Goal: Entertainment & Leisure: Consume media (video, audio)

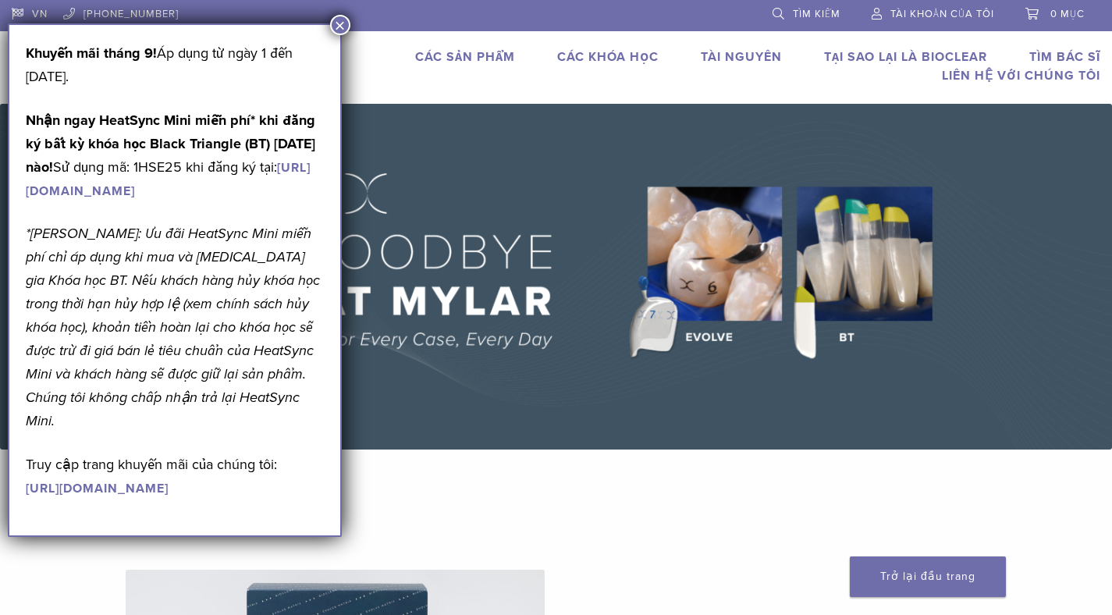
click at [340, 20] on font "×" at bounding box center [339, 25] width 11 height 21
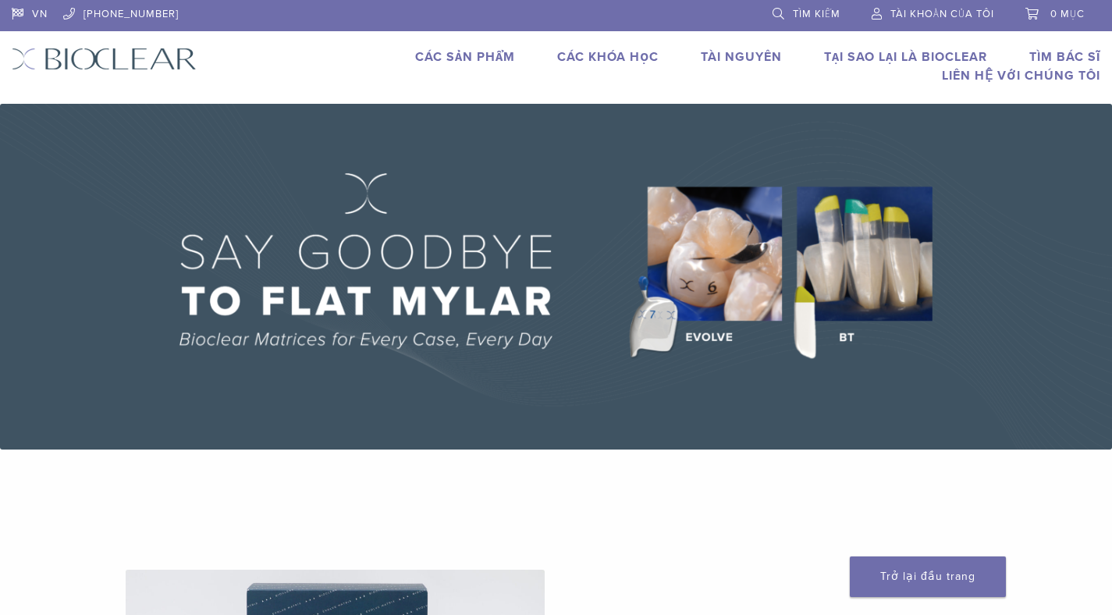
click at [377, 296] on img at bounding box center [556, 277] width 1112 height 346
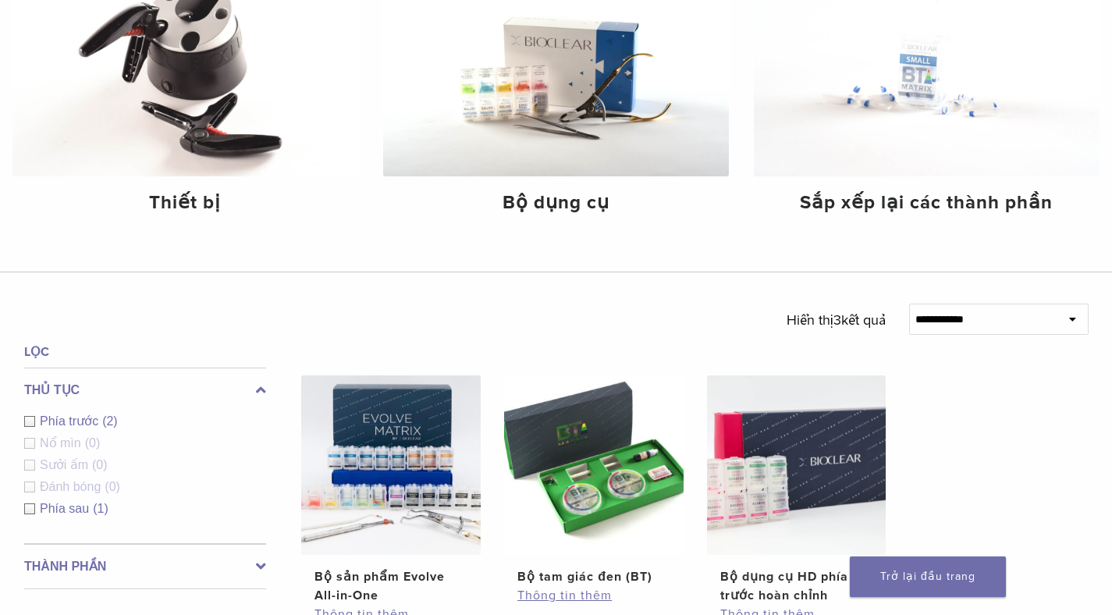
scroll to position [292, 0]
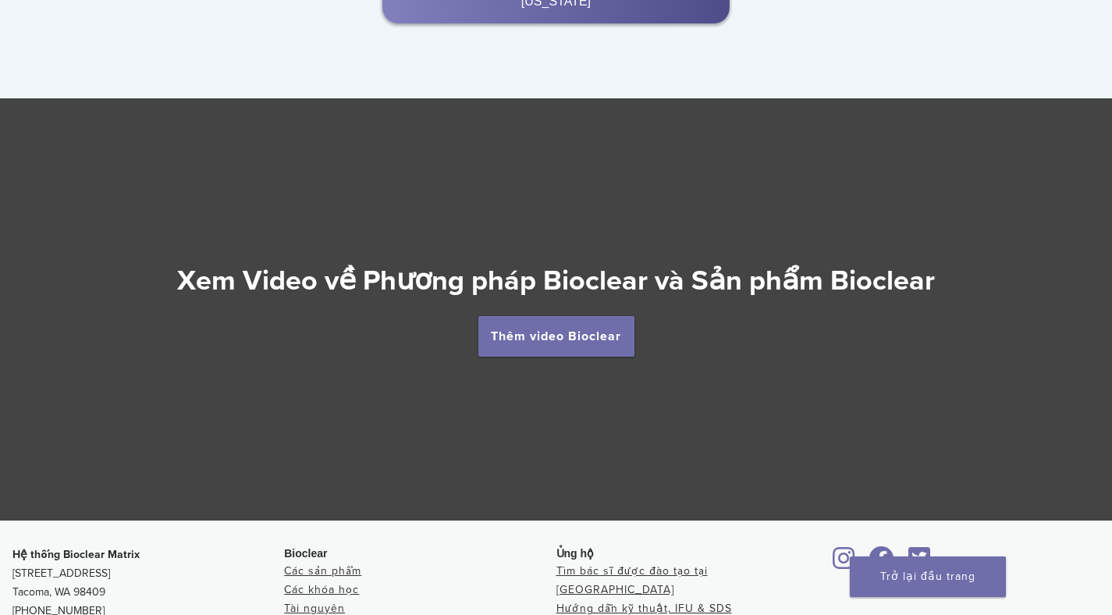
scroll to position [2690, 0]
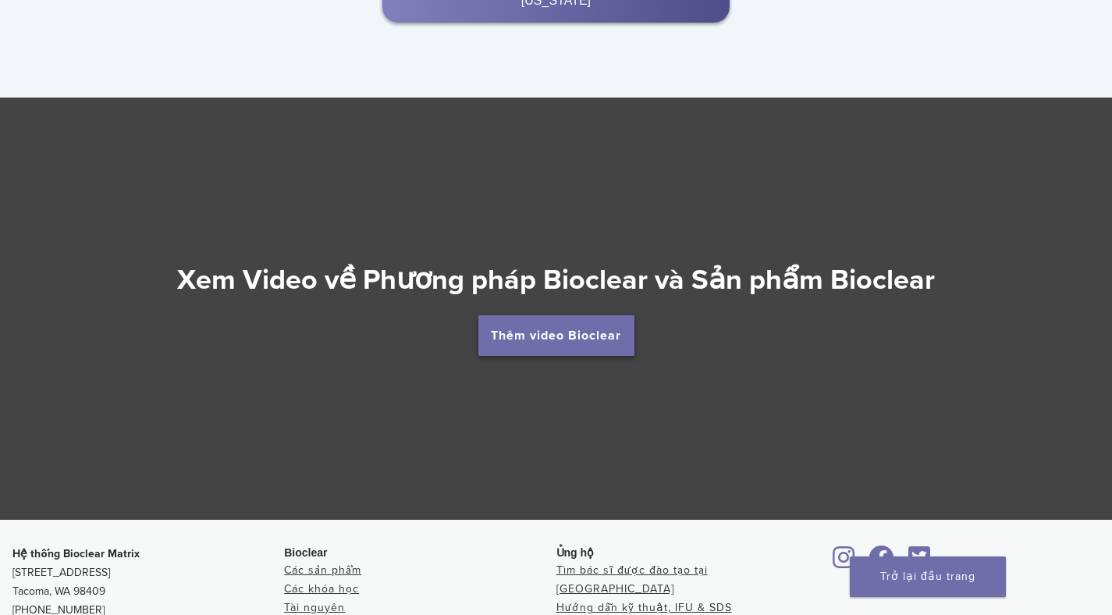
click at [540, 328] on link "Thêm video Bioclear" at bounding box center [556, 335] width 156 height 41
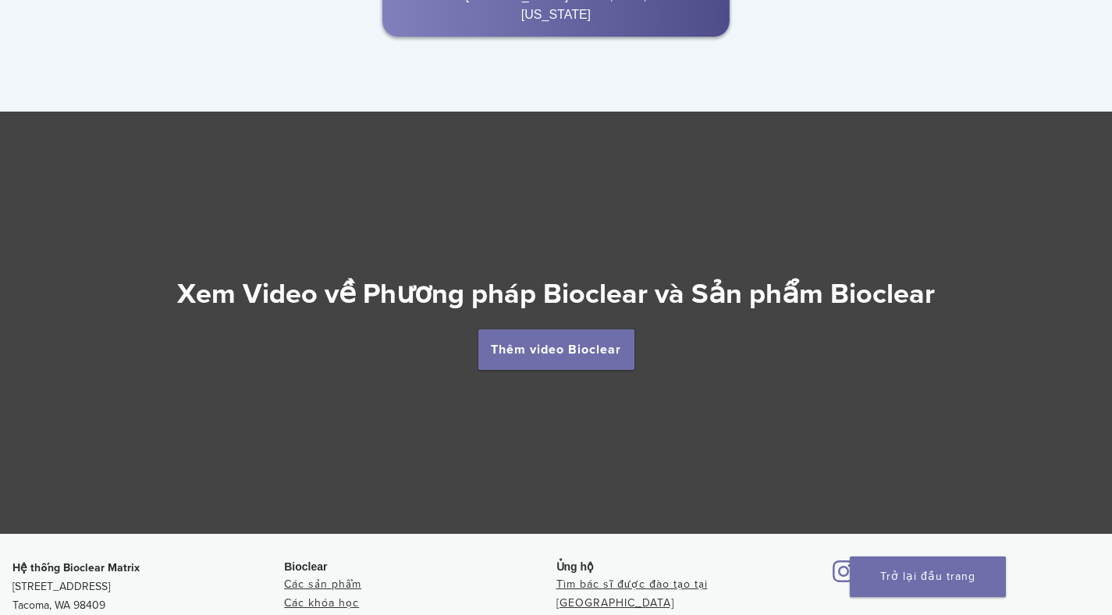
scroll to position [2564, 0]
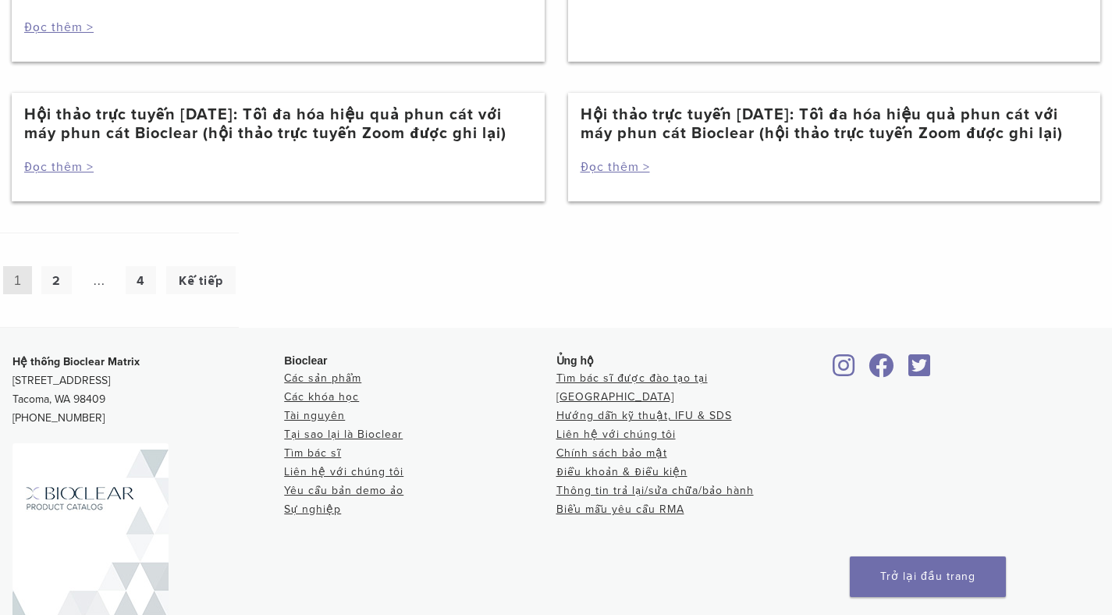
scroll to position [1743, 0]
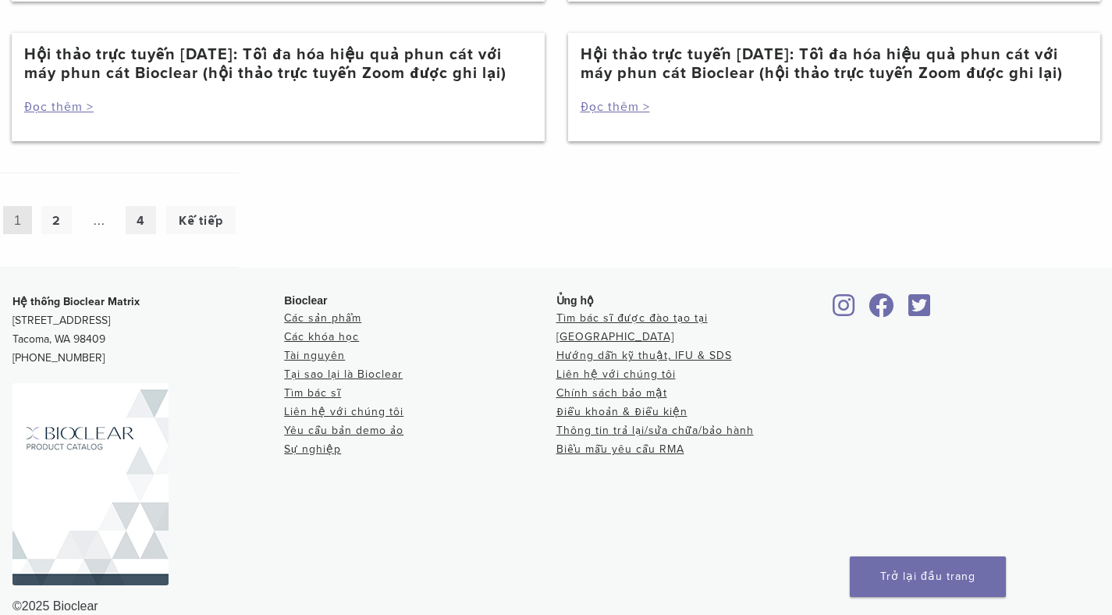
click at [140, 206] on link "4" at bounding box center [141, 220] width 30 height 28
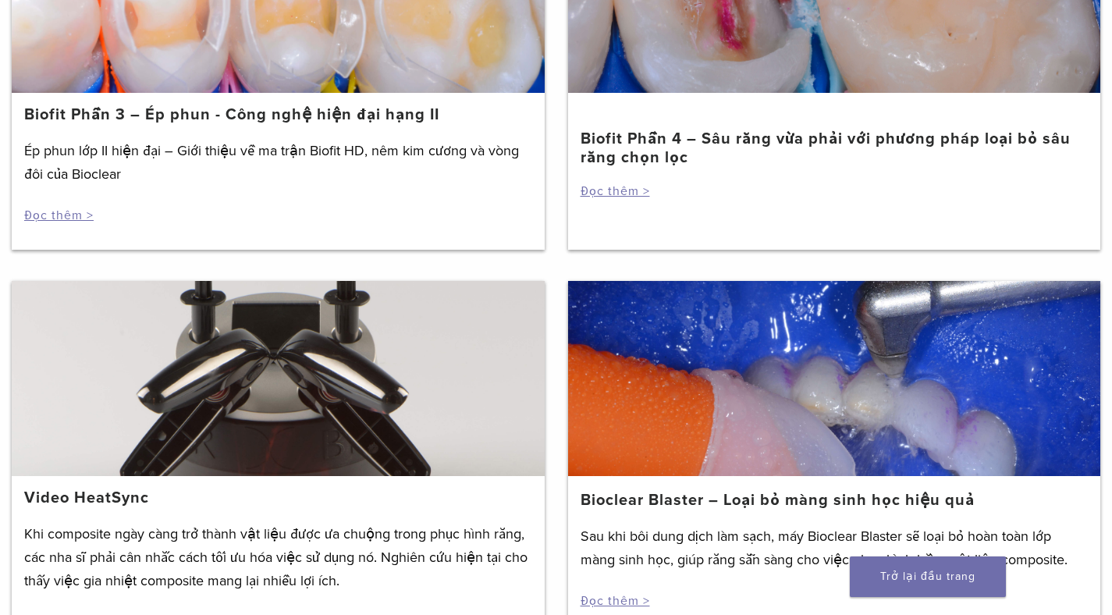
scroll to position [831, 0]
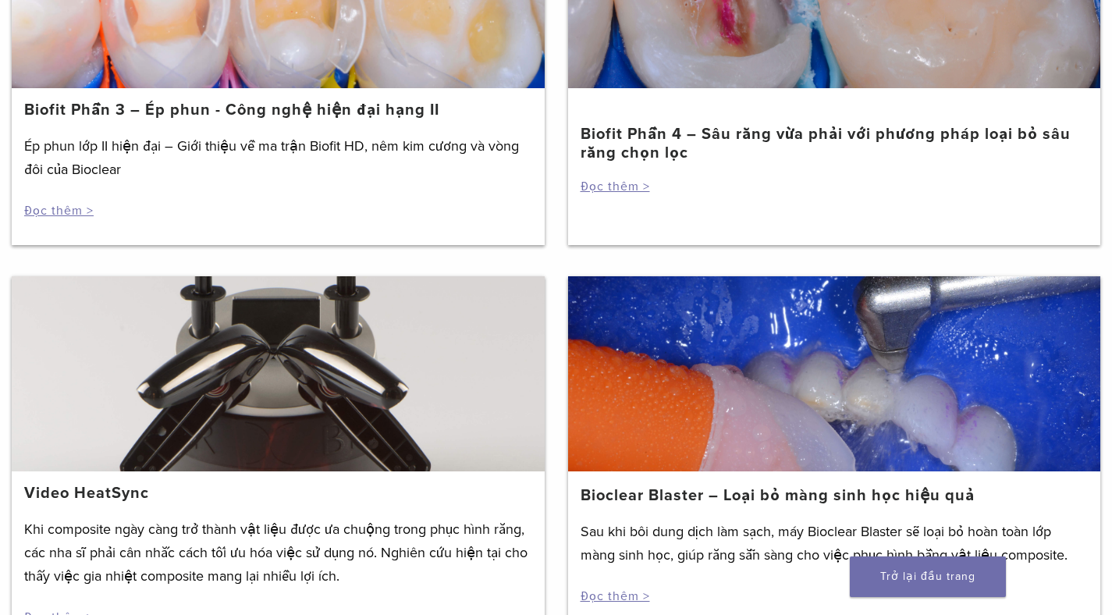
click at [839, 392] on div at bounding box center [834, 373] width 533 height 195
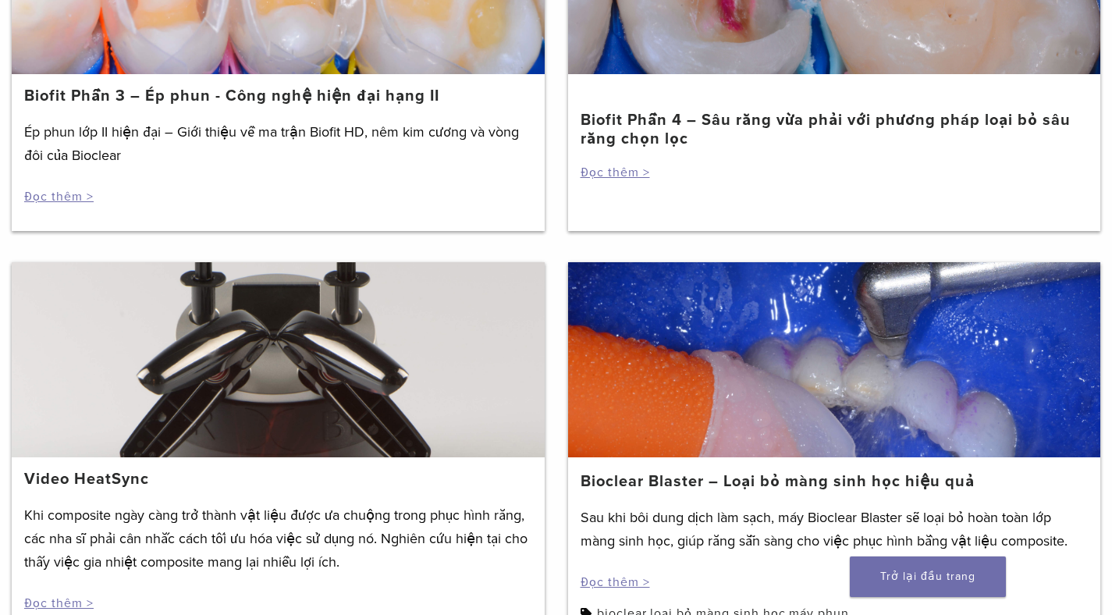
scroll to position [848, 0]
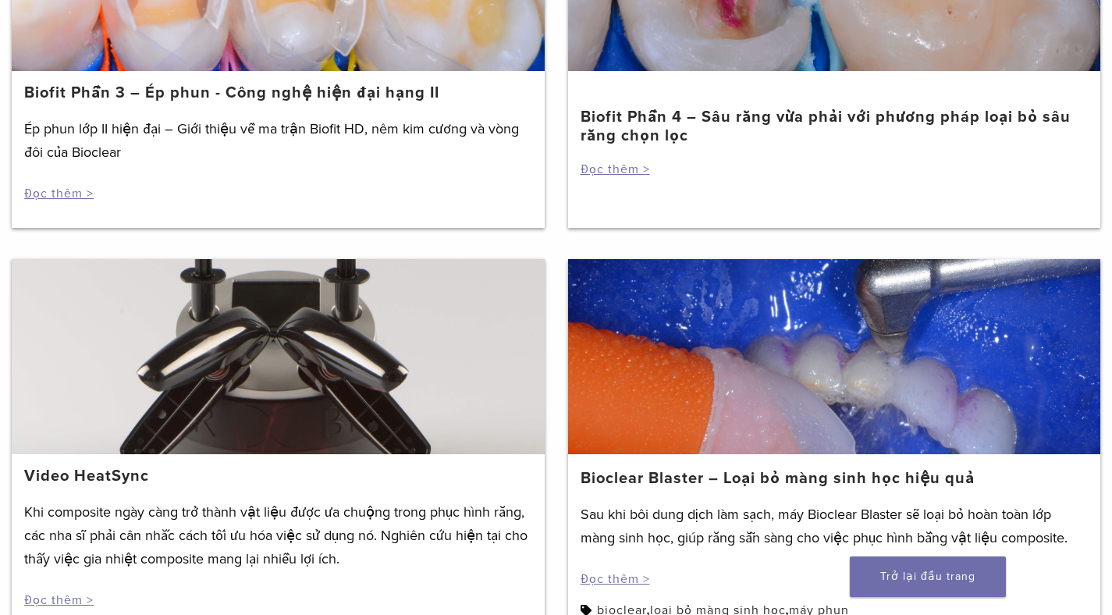
click at [719, 469] on font "Bioclear Blaster – Loại bỏ màng sinh học hiệu quả" at bounding box center [777, 478] width 394 height 19
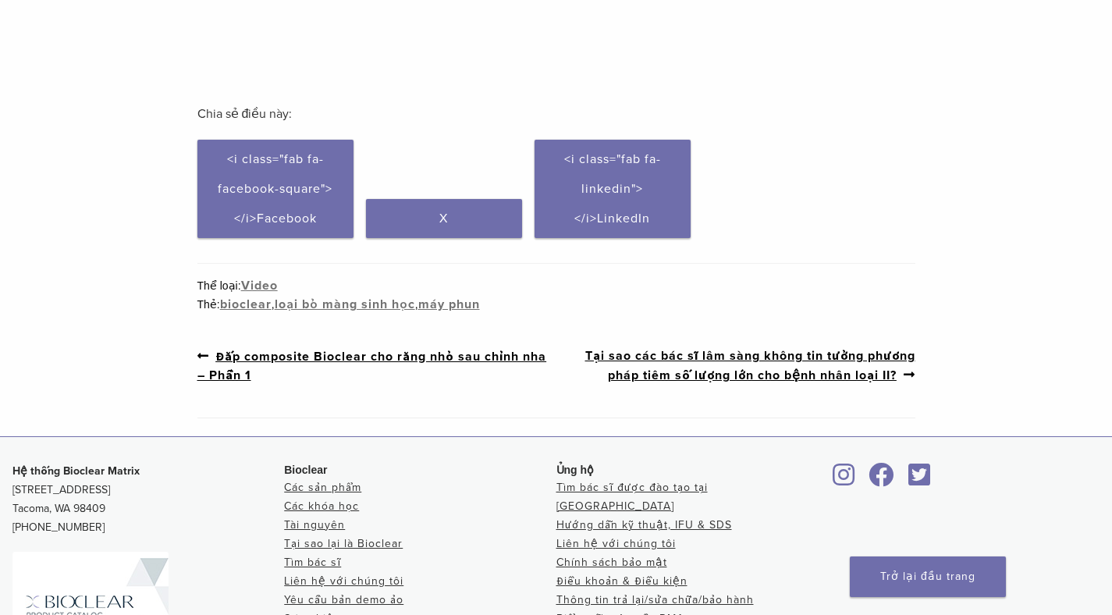
scroll to position [421, 0]
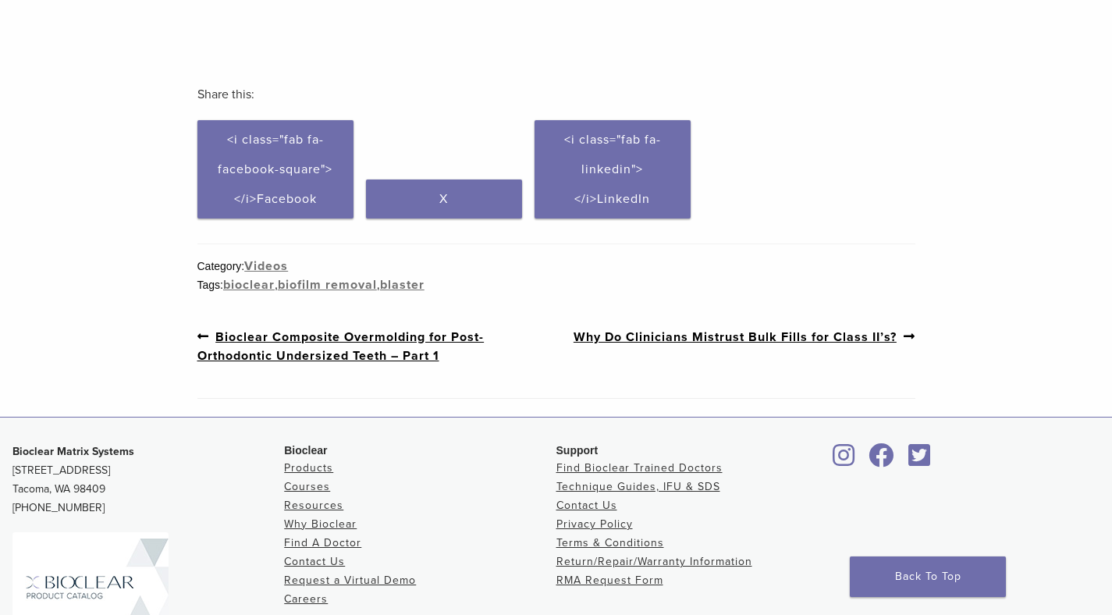
click at [989, 275] on div "Section builder not enabled for post $post_id After disclosing solution is appl…" at bounding box center [556, 54] width 1112 height 687
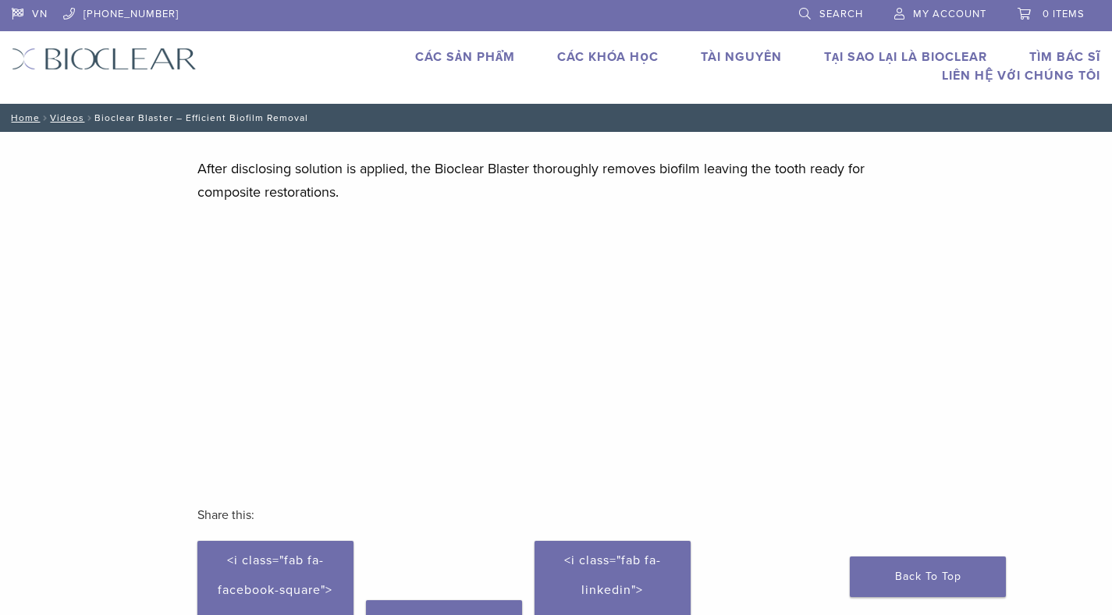
scroll to position [0, 0]
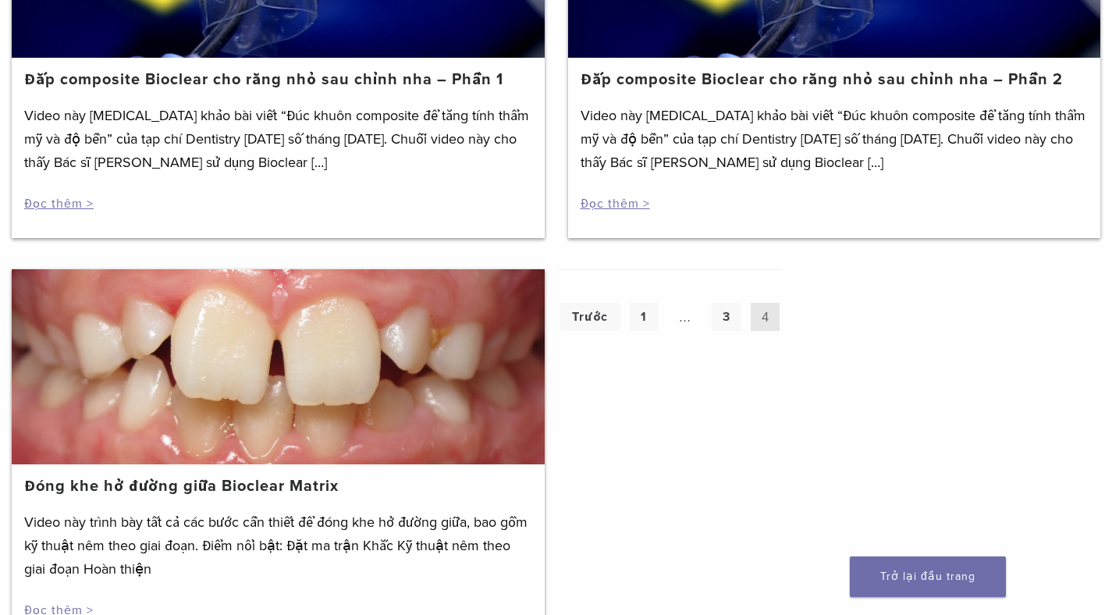
scroll to position [1823, 0]
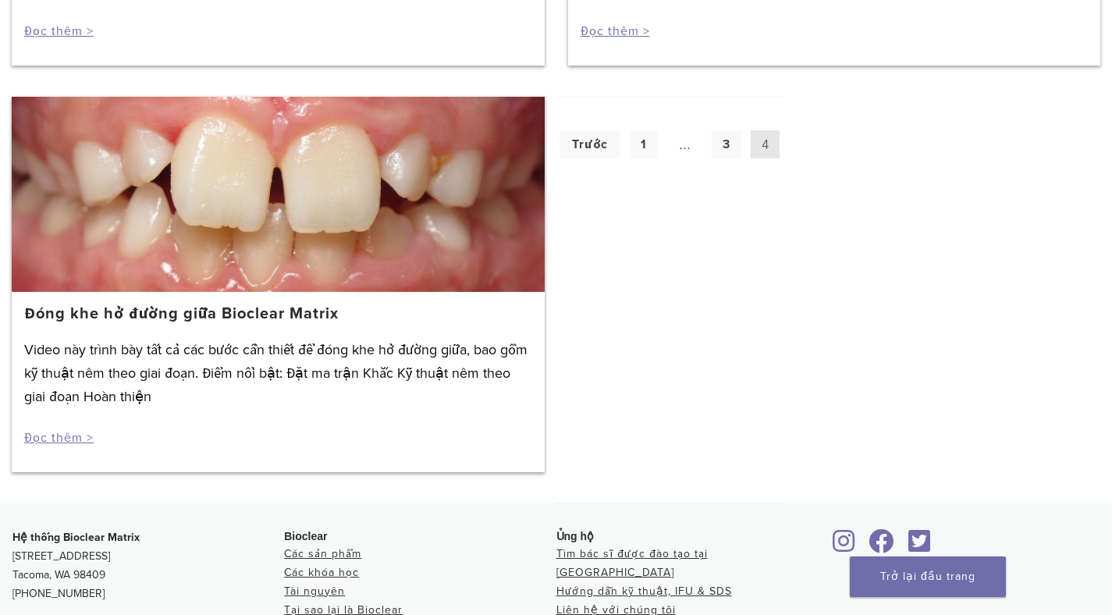
click at [257, 304] on font "Đóng khe hở đường giữa Bioclear Matrix" at bounding box center [181, 313] width 314 height 19
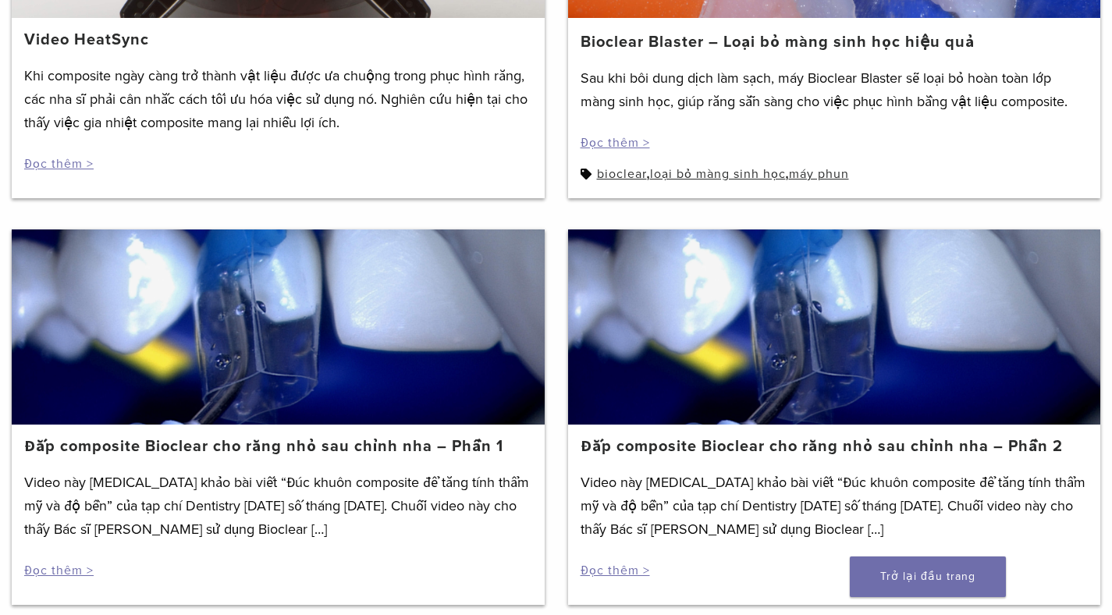
scroll to position [1224, 0]
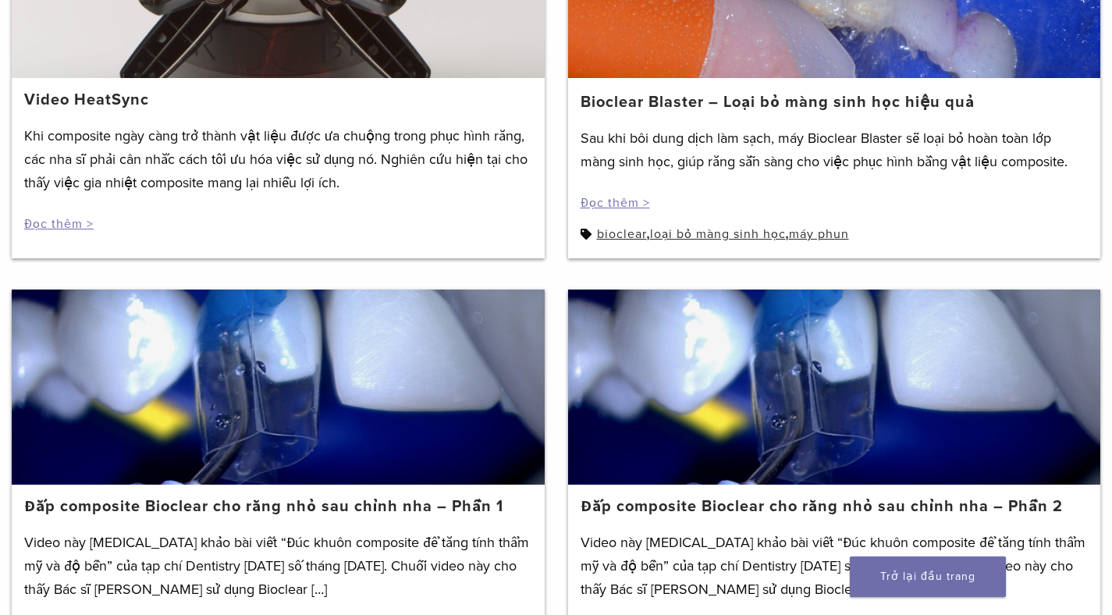
click at [875, 412] on div at bounding box center [834, 386] width 533 height 195
click at [794, 497] on font "Đắp composite Bioclear cho răng nhỏ sau chỉnh nha – Phần 2" at bounding box center [821, 506] width 482 height 19
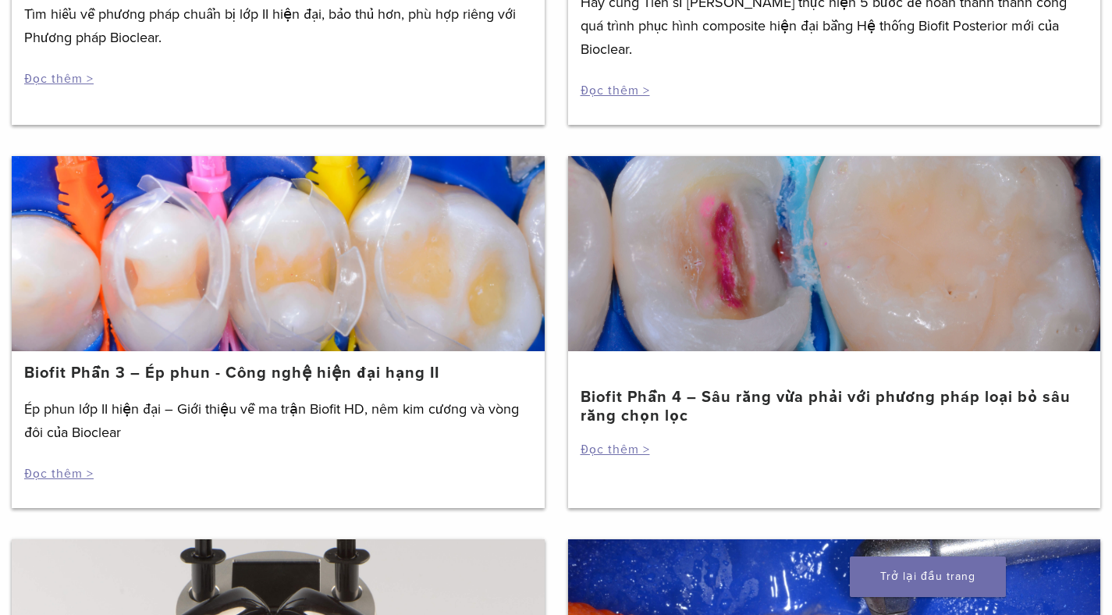
scroll to position [642, 0]
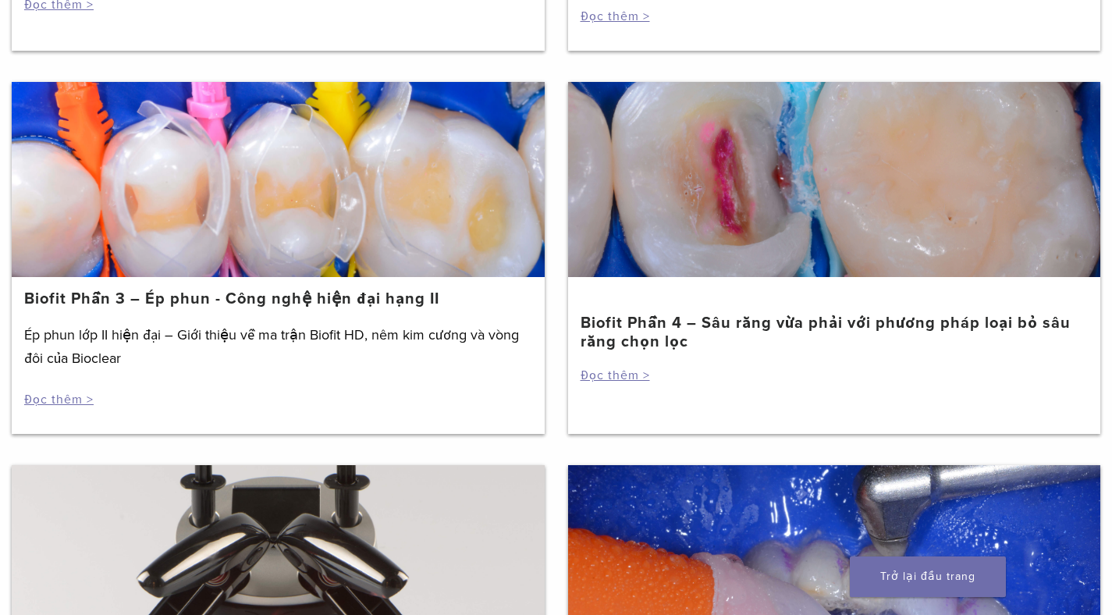
click at [96, 289] on font "Biofit Phần 3 – Ép phun - Công nghệ hiện đại hạng II" at bounding box center [231, 298] width 415 height 19
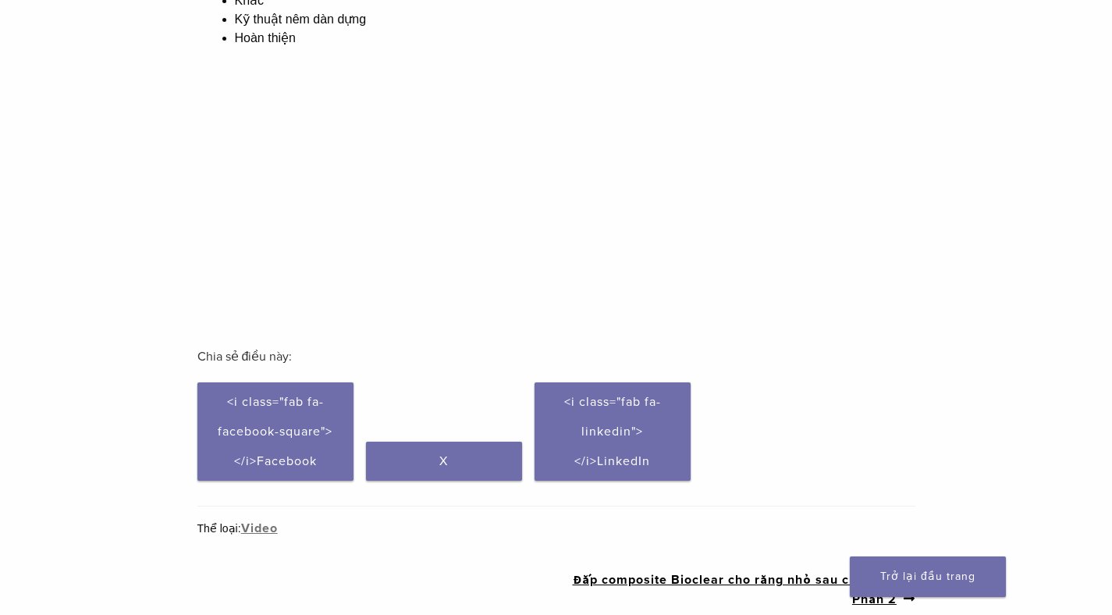
scroll to position [130, 0]
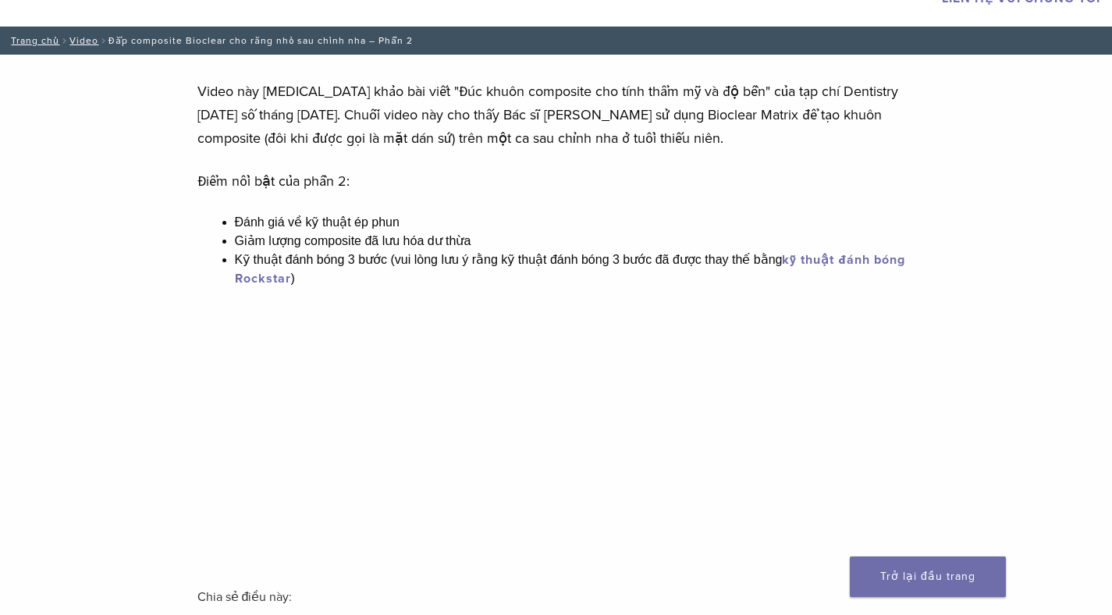
scroll to position [282, 0]
